Goal: Transaction & Acquisition: Subscribe to service/newsletter

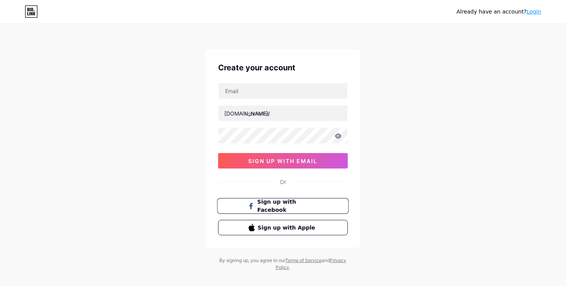
click at [288, 202] on span "Sign up with Facebook" at bounding box center [288, 206] width 61 height 17
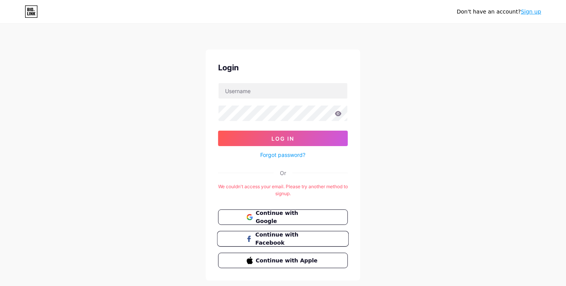
click at [300, 238] on span "Continue with Facebook" at bounding box center [287, 239] width 64 height 17
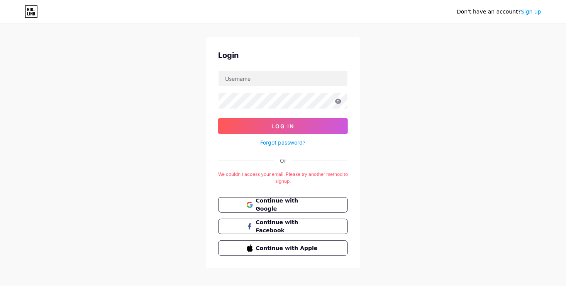
scroll to position [18, 0]
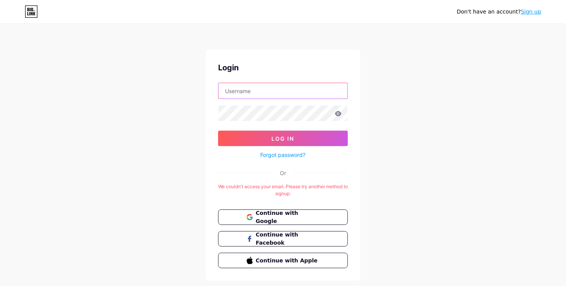
click at [292, 89] on input "text" at bounding box center [283, 90] width 129 height 15
type input "[EMAIL_ADDRESS][DOMAIN_NAME]"
